Goal: Navigation & Orientation: Find specific page/section

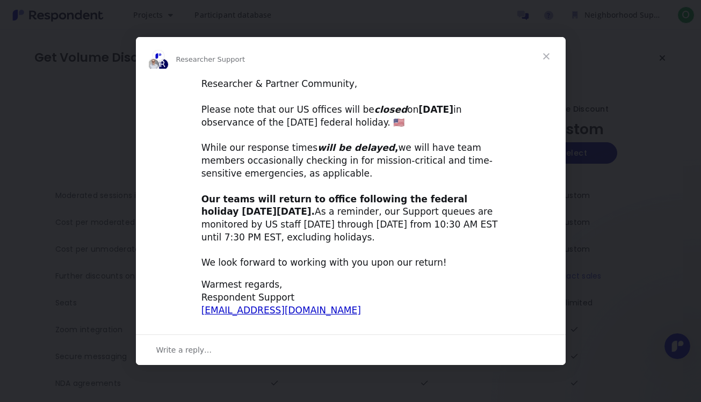
click at [541, 58] on span "Close" at bounding box center [546, 56] width 39 height 39
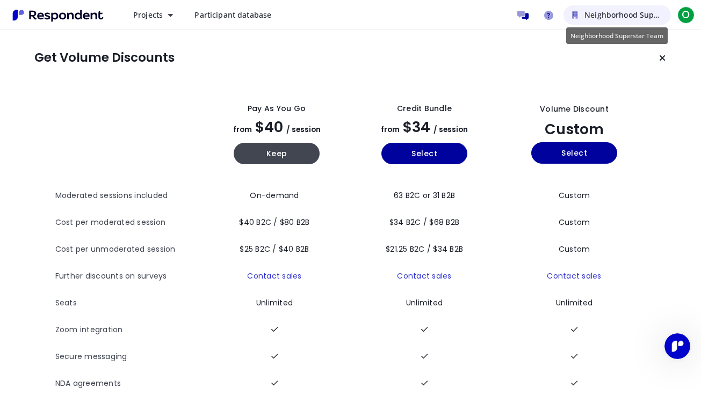
click at [586, 16] on span "Neighborhood Superstar Team" at bounding box center [642, 15] width 114 height 10
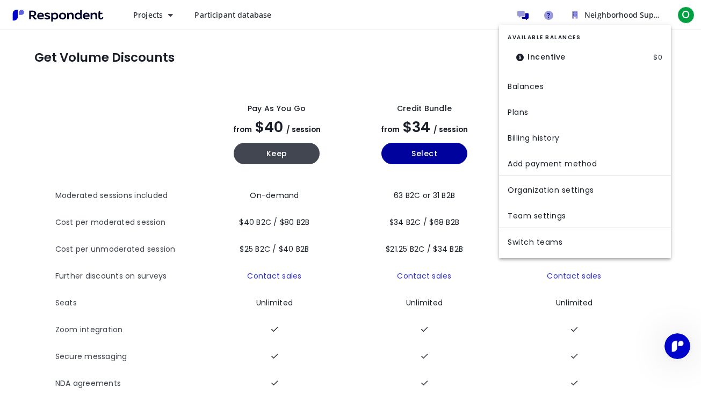
click at [458, 60] on md-backdrop at bounding box center [350, 201] width 701 height 402
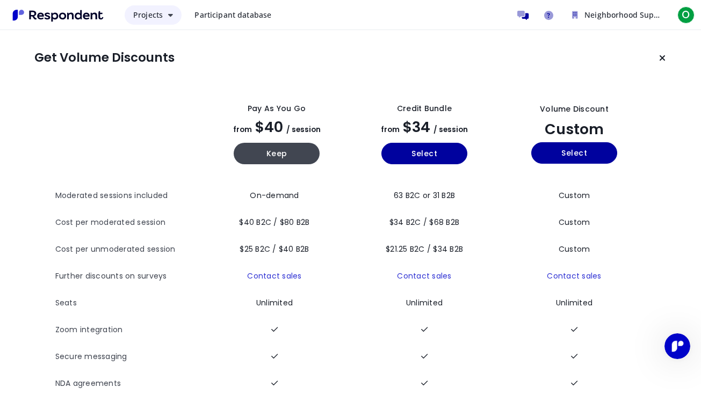
click at [168, 18] on icon "Main navigation" at bounding box center [170, 15] width 5 height 8
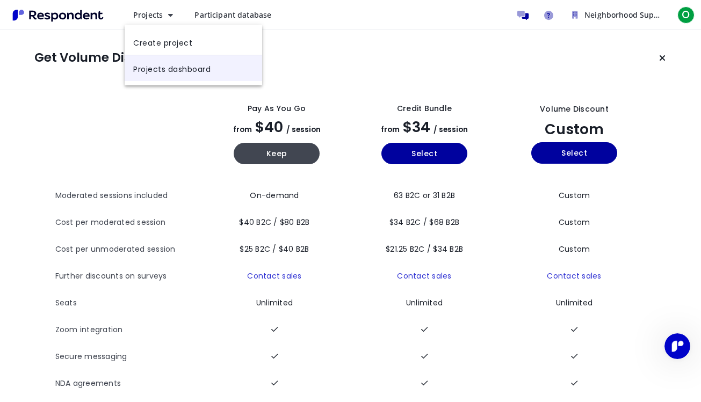
click at [207, 68] on link "Projects dashboard" at bounding box center [194, 68] width 138 height 26
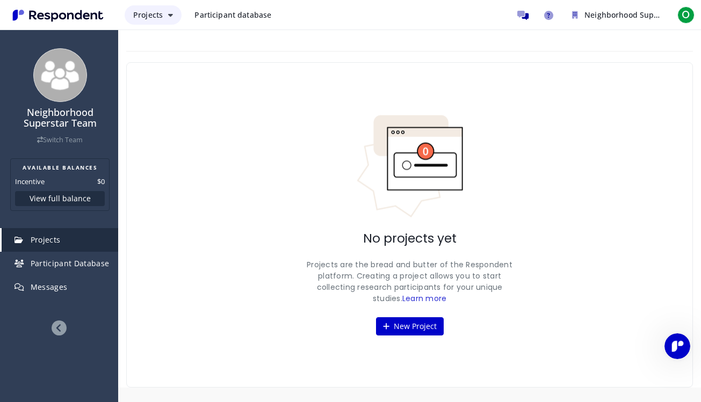
click at [168, 17] on icon "Main navigation" at bounding box center [170, 15] width 5 height 8
click at [203, 20] on md-backdrop at bounding box center [350, 201] width 701 height 402
click at [207, 15] on span "Participant database" at bounding box center [233, 15] width 77 height 10
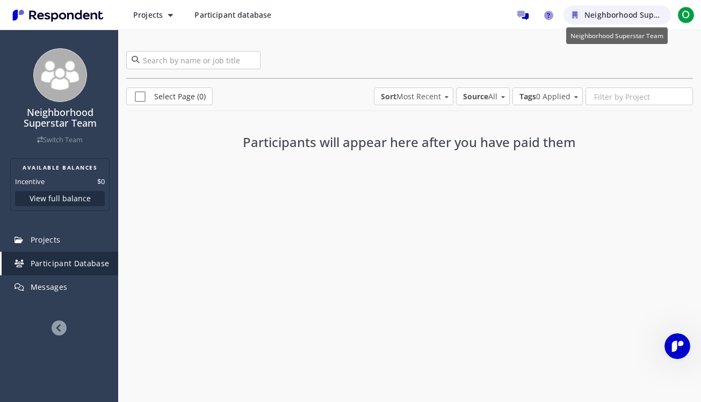
click at [574, 19] on icon "Neighborhood Superstar Team" at bounding box center [575, 15] width 6 height 8
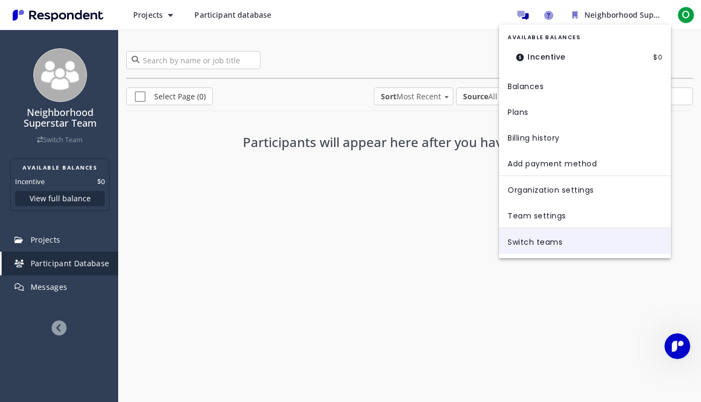
click at [555, 249] on link "Switch teams" at bounding box center [585, 241] width 172 height 26
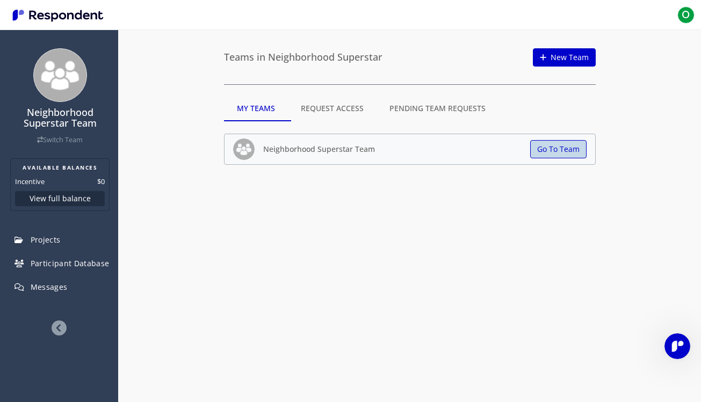
click at [541, 148] on button "Go To Team" at bounding box center [558, 149] width 56 height 18
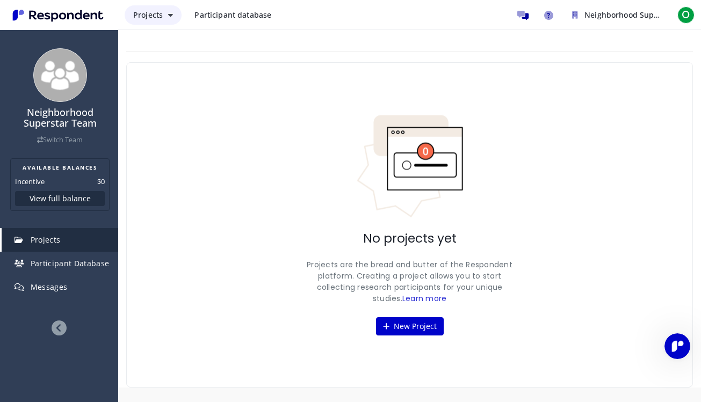
click at [158, 9] on button "Projects" at bounding box center [153, 14] width 57 height 19
click at [77, 205] on md-backdrop at bounding box center [350, 201] width 701 height 402
click at [93, 269] on link "Participant Database" at bounding box center [60, 264] width 117 height 24
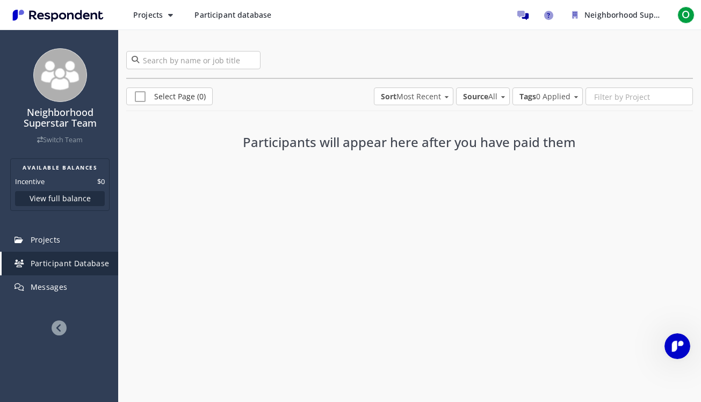
click at [64, 329] on icon at bounding box center [59, 328] width 15 height 15
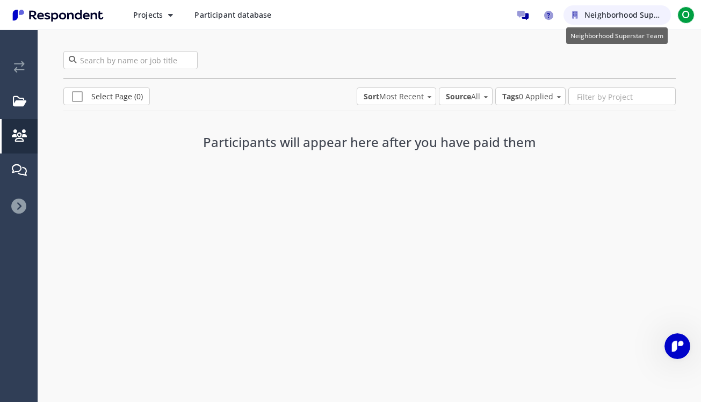
click at [584, 17] on button "Neighborhood Superstar Team" at bounding box center [617, 14] width 107 height 19
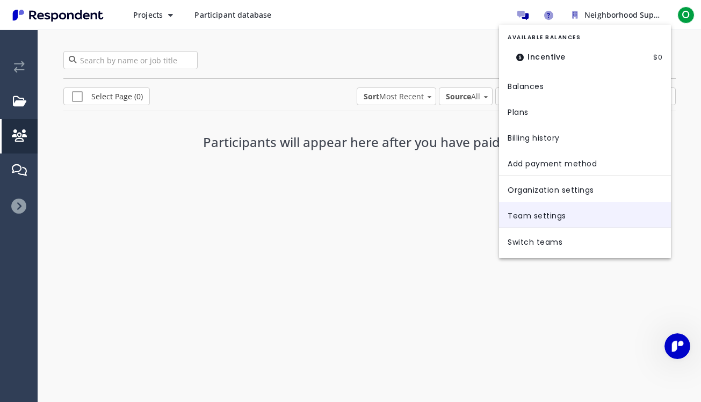
click at [557, 208] on link "Team settings" at bounding box center [585, 215] width 172 height 26
